Goal: Task Accomplishment & Management: Manage account settings

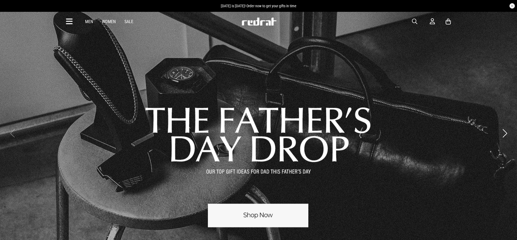
click at [253, 220] on link "1 / 3" at bounding box center [258, 133] width 517 height 245
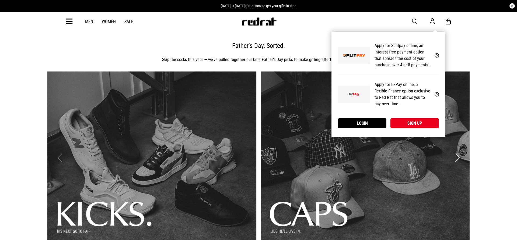
click at [430, 20] on icon at bounding box center [432, 21] width 5 height 7
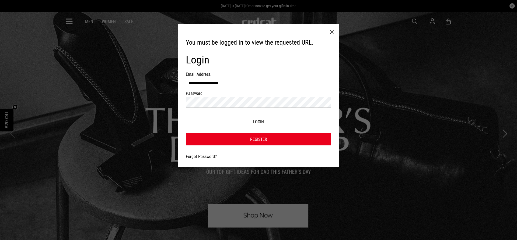
click at [254, 121] on button "Login" at bounding box center [258, 122] width 145 height 12
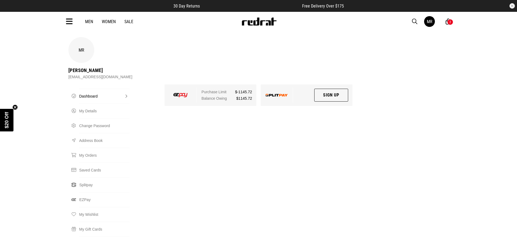
click at [91, 89] on link "Dashboard" at bounding box center [104, 96] width 50 height 15
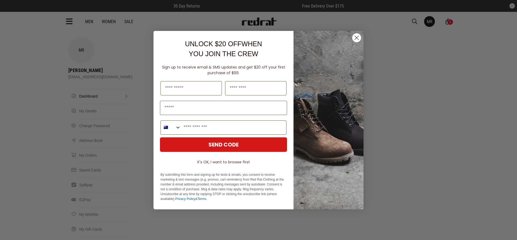
click at [337, 28] on div "Close dialog UNLOCK $20 OFF WHEN YOU JOIN THE CREW Sign up to receive email & S…" at bounding box center [258, 121] width 210 height 190
click at [357, 38] on circle "Close dialog" at bounding box center [356, 37] width 9 height 9
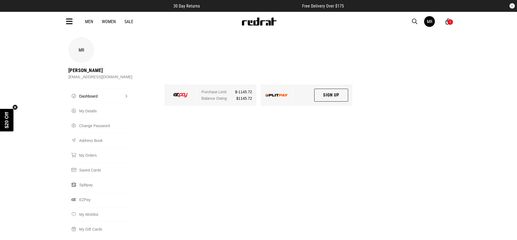
click at [91, 89] on link "Dashboard" at bounding box center [104, 96] width 50 height 15
click at [91, 104] on link "My Details" at bounding box center [104, 111] width 50 height 15
select select "*"
select select "**"
select select "****"
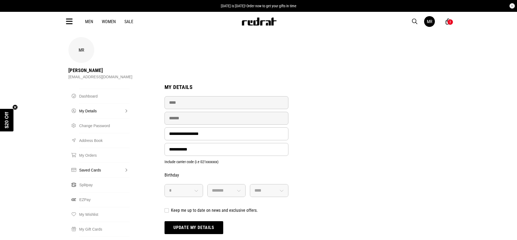
click at [97, 163] on link "Saved Cards" at bounding box center [104, 170] width 50 height 15
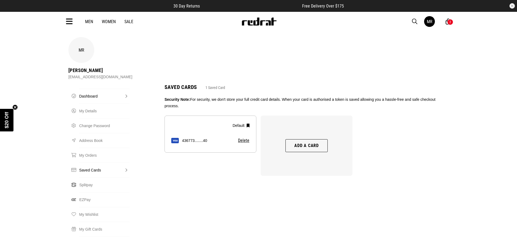
click at [92, 89] on link "Dashboard" at bounding box center [104, 96] width 50 height 15
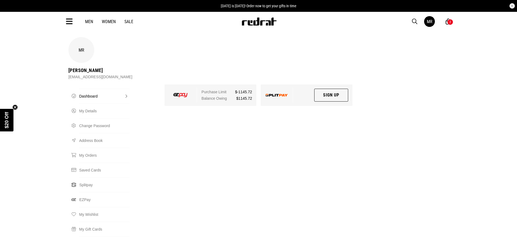
click at [183, 93] on img at bounding box center [180, 95] width 14 height 4
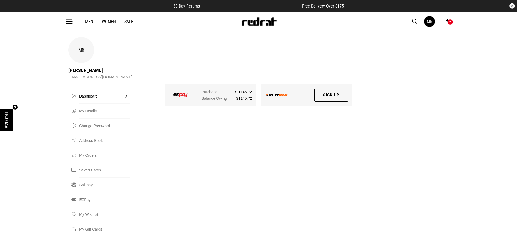
click at [248, 89] on span "$-1145.72" at bounding box center [243, 92] width 17 height 6
click at [89, 193] on link "EZPay" at bounding box center [104, 200] width 50 height 15
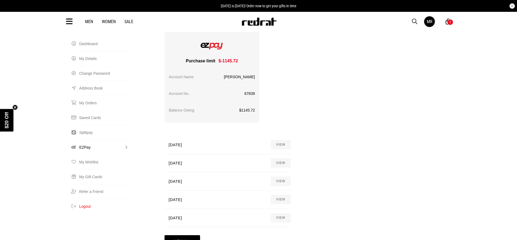
scroll to position [55, 0]
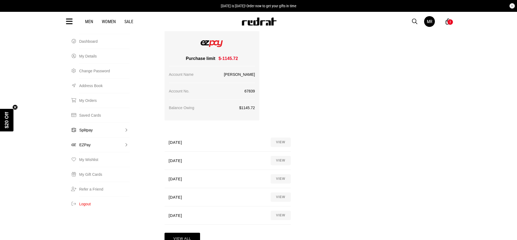
click at [89, 123] on link "Splitpay" at bounding box center [104, 130] width 50 height 15
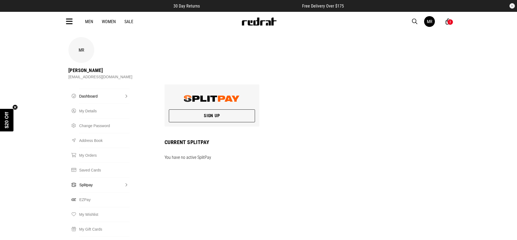
click at [90, 89] on link "Dashboard" at bounding box center [104, 96] width 50 height 15
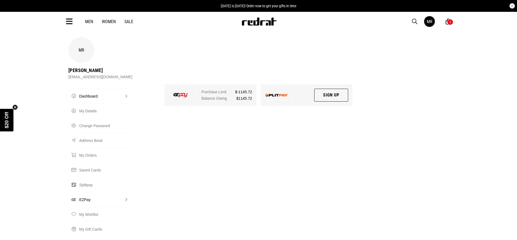
click at [88, 193] on link "EZPay" at bounding box center [104, 200] width 50 height 15
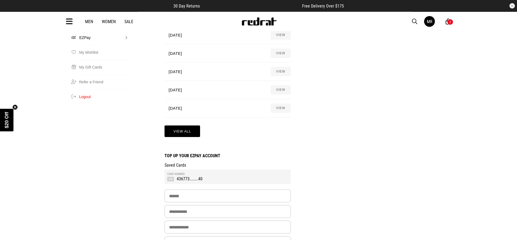
scroll to position [165, 0]
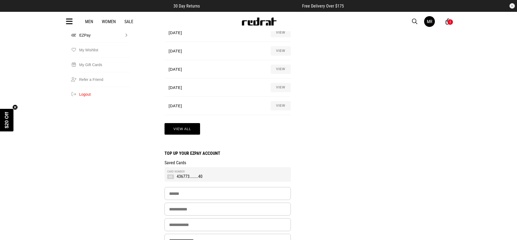
click at [201, 174] on td "436773........40" at bounding box center [227, 177] width 121 height 6
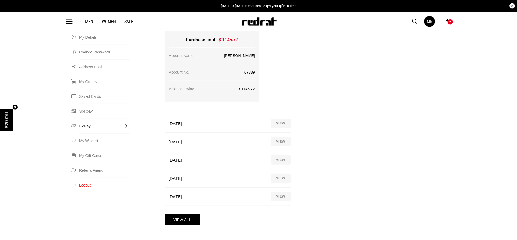
scroll to position [55, 0]
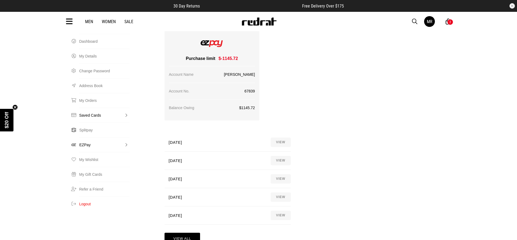
click at [88, 108] on link "Saved Cards" at bounding box center [104, 115] width 50 height 15
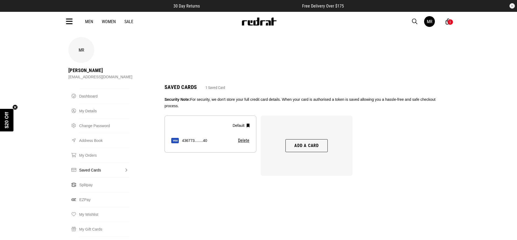
click at [310, 139] on button "Add a card" at bounding box center [306, 145] width 42 height 13
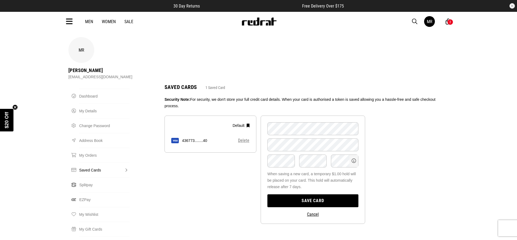
click at [243, 138] on button "Delete" at bounding box center [244, 140] width 12 height 5
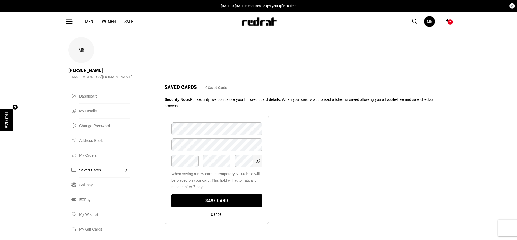
click at [232, 195] on button "Save card" at bounding box center [216, 201] width 91 height 13
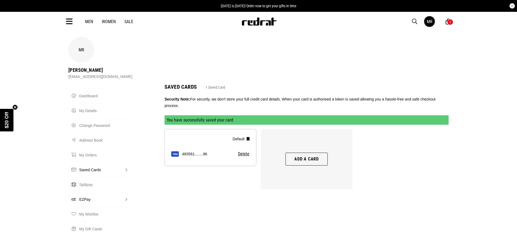
click at [88, 192] on link "EZPay" at bounding box center [104, 199] width 50 height 15
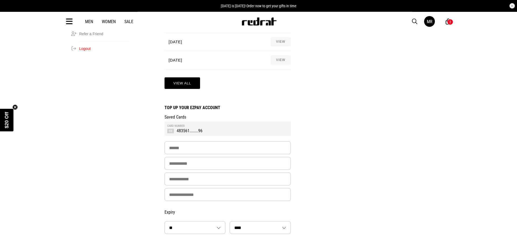
scroll to position [220, 0]
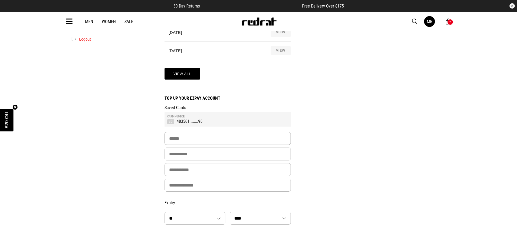
click at [211, 132] on input "Amount" at bounding box center [228, 138] width 126 height 13
type input "*****"
click at [203, 148] on input "Card Number" at bounding box center [228, 154] width 126 height 13
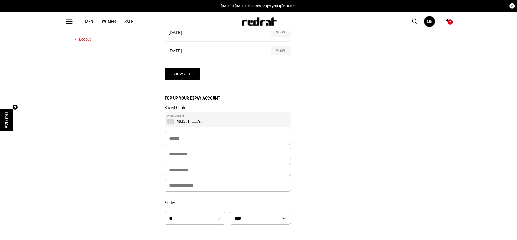
type input "**********"
type input "********"
select select "*"
select select "****"
click at [203, 179] on input "Card Validation" at bounding box center [228, 185] width 126 height 13
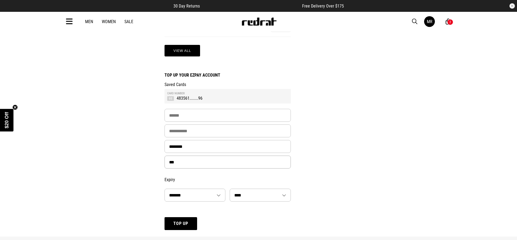
scroll to position [275, 0]
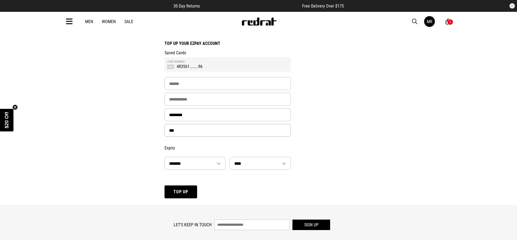
type input "***"
click at [189, 186] on button "Top Up" at bounding box center [181, 192] width 33 height 13
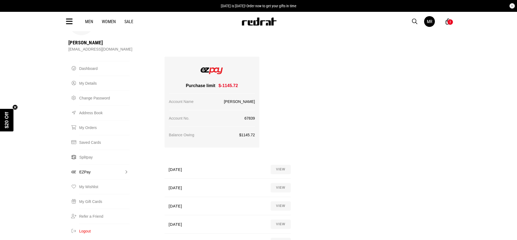
scroll to position [0, 0]
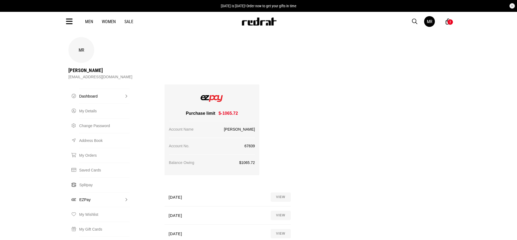
click at [93, 89] on link "Dashboard" at bounding box center [104, 96] width 50 height 15
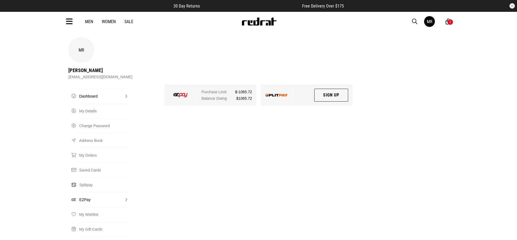
click at [83, 193] on link "EZPay" at bounding box center [104, 200] width 50 height 15
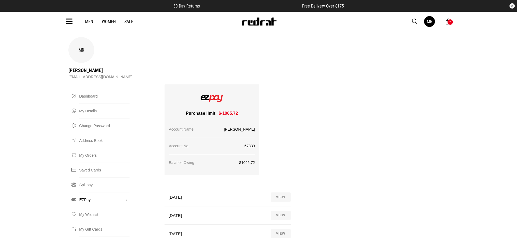
scroll to position [110, 0]
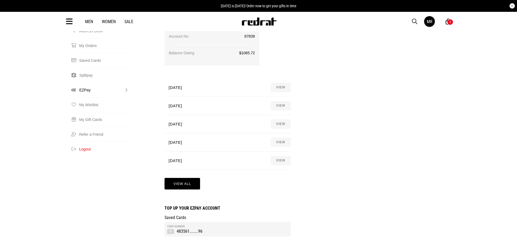
click at [278, 83] on link "VIEW" at bounding box center [281, 87] width 20 height 9
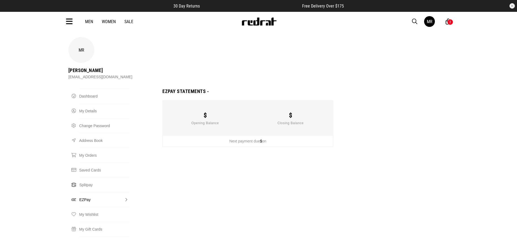
click at [88, 193] on link "EZPay" at bounding box center [104, 200] width 50 height 15
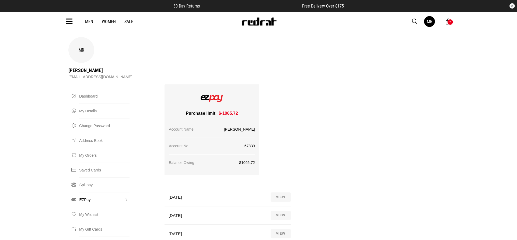
click at [281, 211] on link "VIEW" at bounding box center [281, 215] width 20 height 9
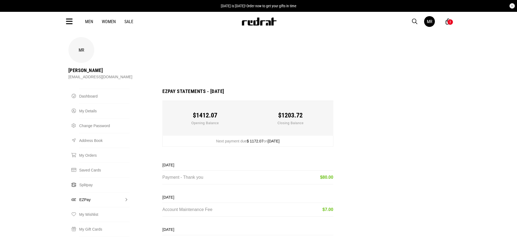
click at [85, 193] on link "EZPay" at bounding box center [104, 200] width 50 height 15
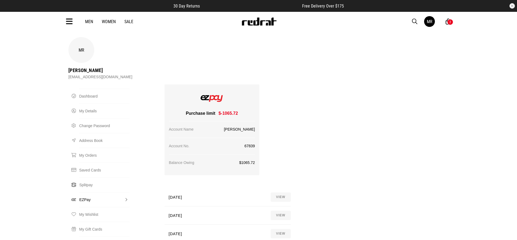
click at [283, 193] on link "VIEW" at bounding box center [281, 197] width 20 height 9
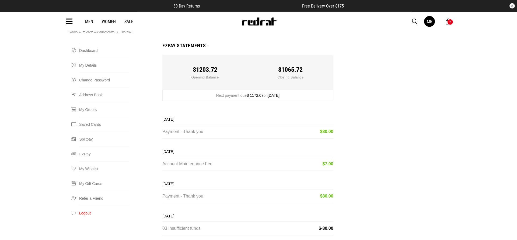
scroll to position [55, 0]
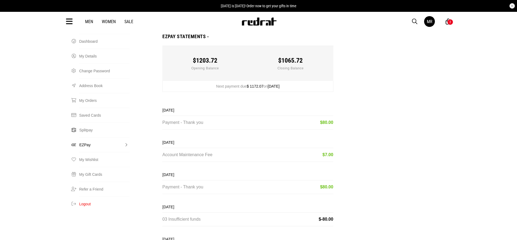
click at [80, 138] on link "EZPay" at bounding box center [104, 145] width 50 height 15
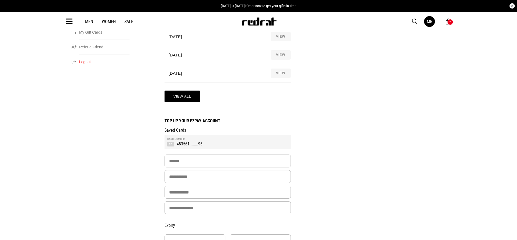
scroll to position [220, 0]
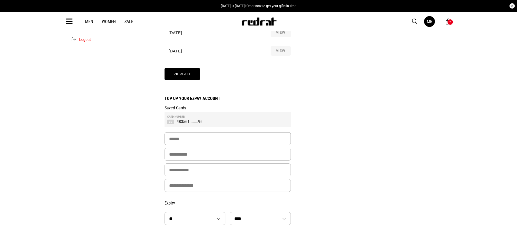
click at [209, 132] on input "Amount" at bounding box center [228, 138] width 126 height 13
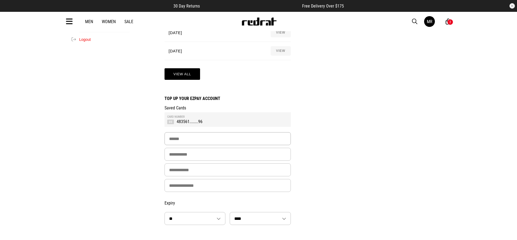
type input "*****"
click at [202, 148] on input "Card Number" at bounding box center [228, 154] width 126 height 13
type input "**********"
type input "********"
select select "*"
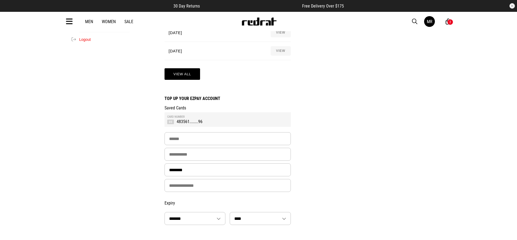
select select "****"
click at [196, 179] on input "Card Validation" at bounding box center [228, 185] width 126 height 13
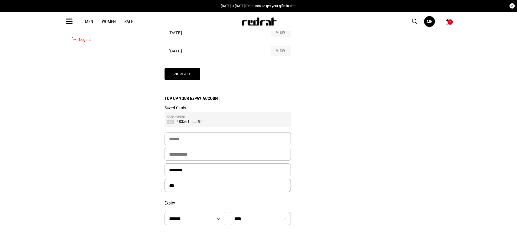
type input "***"
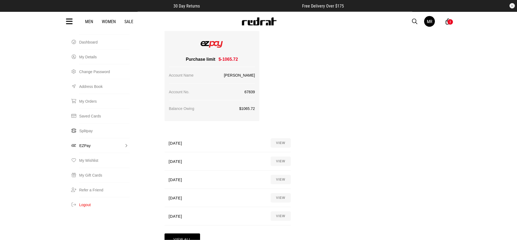
scroll to position [27, 0]
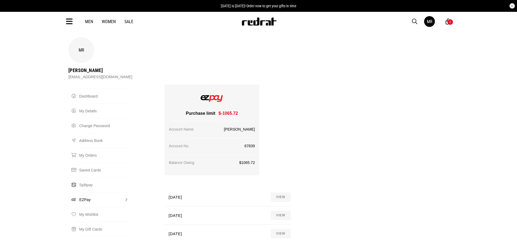
click at [285, 193] on link "VIEW" at bounding box center [281, 197] width 20 height 9
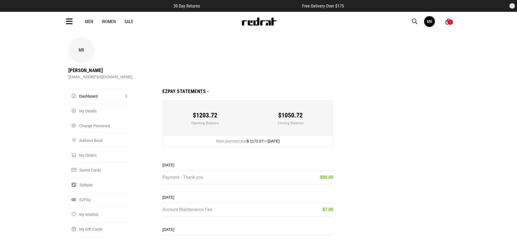
click at [90, 89] on link "Dashboard" at bounding box center [104, 96] width 50 height 15
